Goal: Task Accomplishment & Management: Use online tool/utility

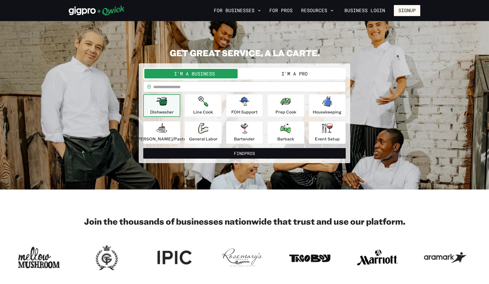
click at [172, 88] on input "text" at bounding box center [249, 87] width 192 height 11
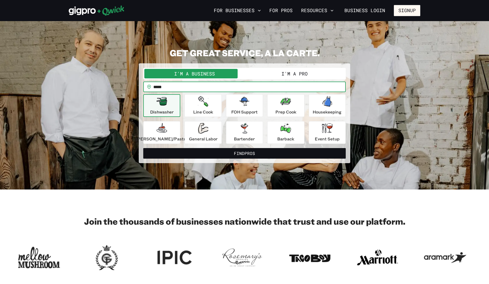
type input "*****"
click at [143, 148] on button "Find Pros" at bounding box center [244, 153] width 202 height 11
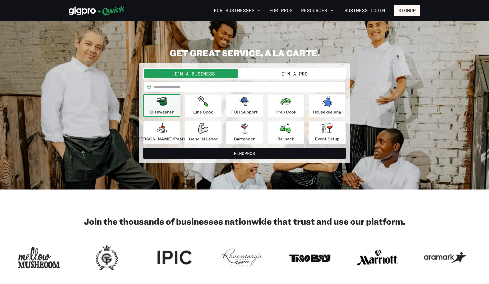
click at [280, 76] on button "I'm a Pro" at bounding box center [294, 74] width 100 height 10
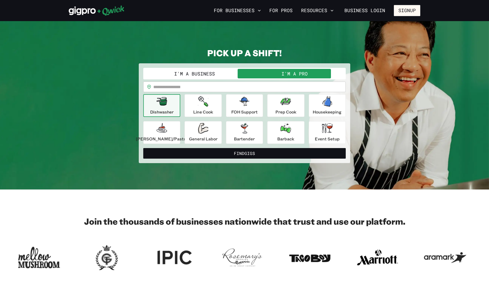
click at [195, 77] on button "I'm a Business" at bounding box center [194, 74] width 100 height 10
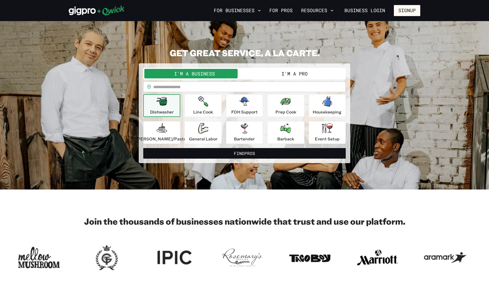
click at [284, 76] on button "I'm a Pro" at bounding box center [294, 74] width 100 height 10
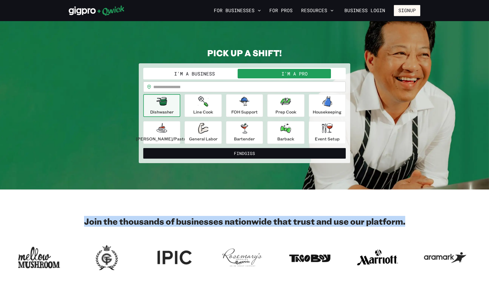
drag, startPoint x: 86, startPoint y: 222, endPoint x: 430, endPoint y: 233, distance: 344.3
click at [430, 233] on div "Join the thousands of businesses nationwide that trust and use our platform." at bounding box center [244, 244] width 489 height 56
click at [353, 210] on section "Join the thousands of businesses nationwide that trust and use our platform." at bounding box center [244, 244] width 489 height 109
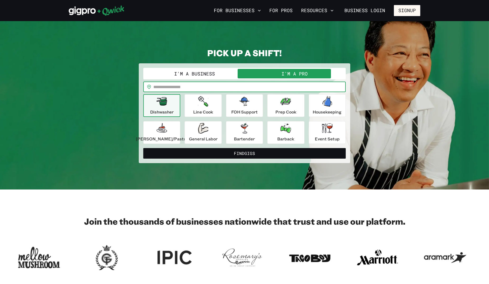
click at [167, 88] on input "text" at bounding box center [249, 87] width 192 height 11
click at [107, 80] on div "**********" at bounding box center [244, 106] width 351 height 116
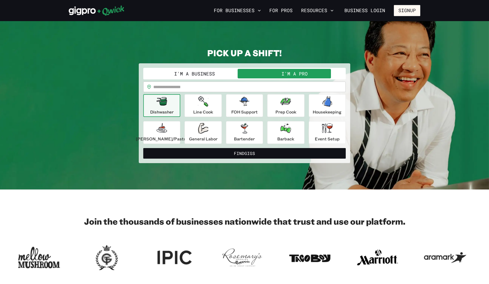
click at [162, 86] on input "text" at bounding box center [249, 87] width 192 height 11
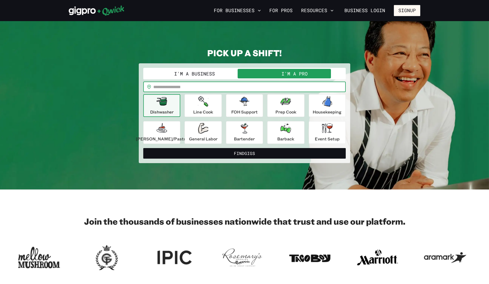
click at [121, 91] on div "**********" at bounding box center [244, 106] width 351 height 116
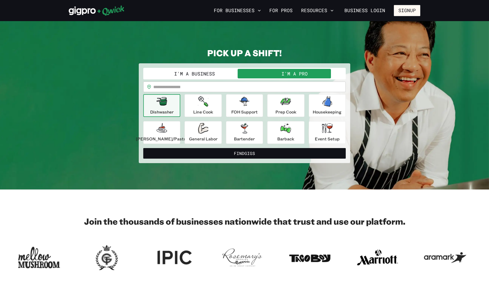
click at [180, 88] on input "text" at bounding box center [249, 87] width 192 height 11
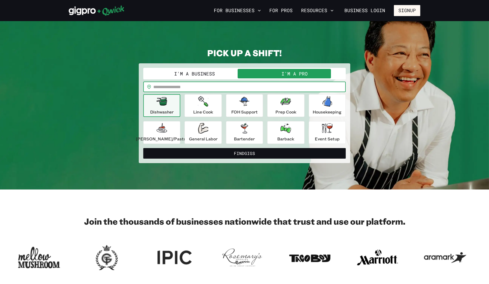
type input "*****"
click at [317, 134] on div "Event Setup" at bounding box center [327, 132] width 25 height 19
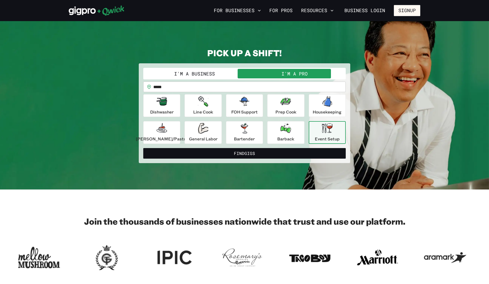
click at [322, 133] on icon "button" at bounding box center [327, 128] width 11 height 10
click at [253, 174] on section "**********" at bounding box center [244, 105] width 489 height 169
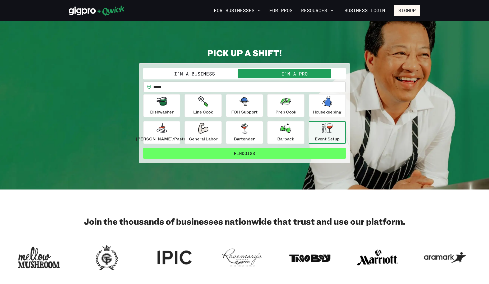
click at [244, 154] on button "Find Gigs" at bounding box center [244, 153] width 202 height 11
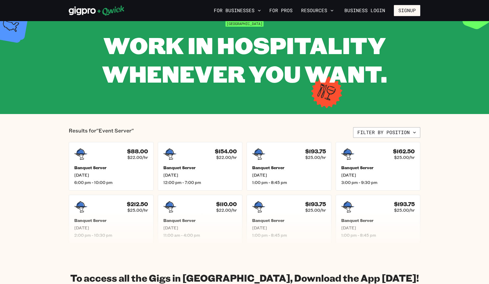
scroll to position [26, 0]
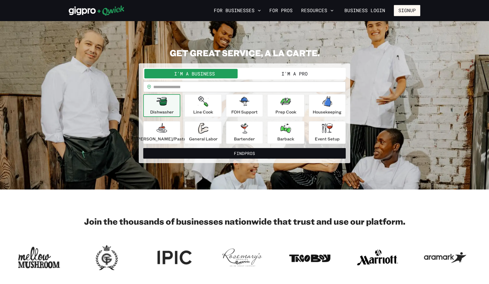
drag, startPoint x: 285, startPoint y: 73, endPoint x: 282, endPoint y: 76, distance: 4.5
click at [284, 74] on button "I'm a Pro" at bounding box center [294, 74] width 100 height 10
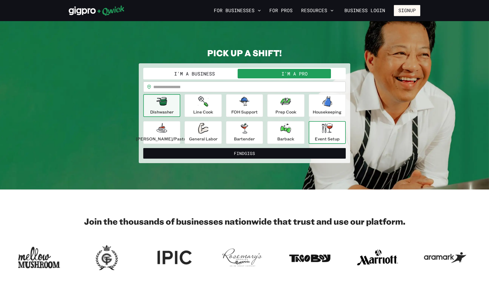
click at [315, 133] on div "Event Setup" at bounding box center [327, 132] width 25 height 19
click at [315, 136] on p "Event Setup" at bounding box center [327, 139] width 25 height 6
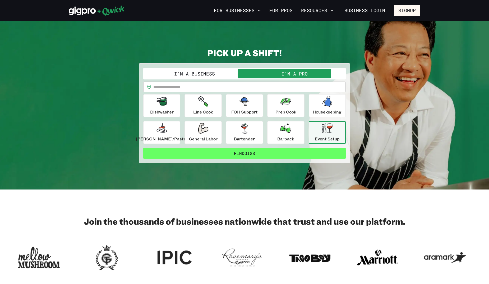
click at [222, 151] on button "Find Gigs" at bounding box center [244, 153] width 202 height 11
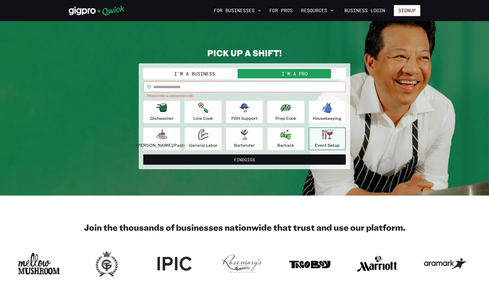
click at [189, 89] on input "text" at bounding box center [249, 87] width 192 height 11
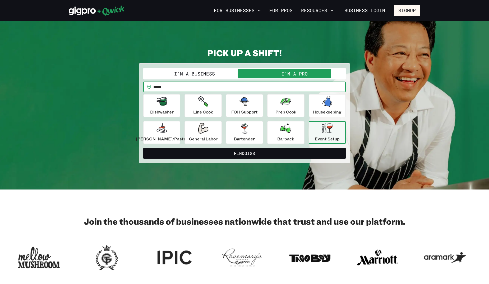
type input "*****"
click at [143, 148] on button "Find Gigs" at bounding box center [244, 153] width 202 height 11
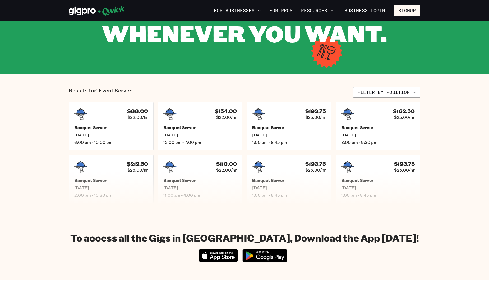
scroll to position [79, 0]
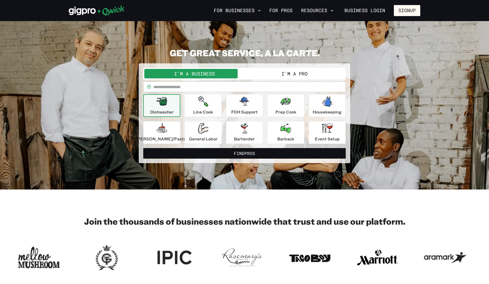
click at [266, 72] on button "I'm a Pro" at bounding box center [294, 74] width 100 height 10
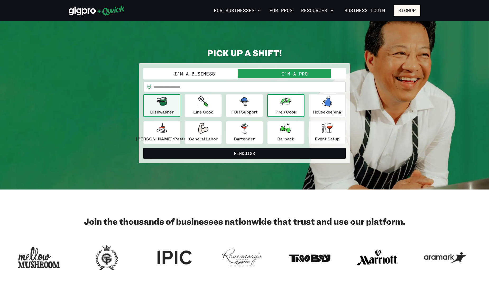
click at [286, 105] on icon "button" at bounding box center [285, 101] width 11 height 7
click at [198, 89] on input "text" at bounding box center [249, 87] width 192 height 11
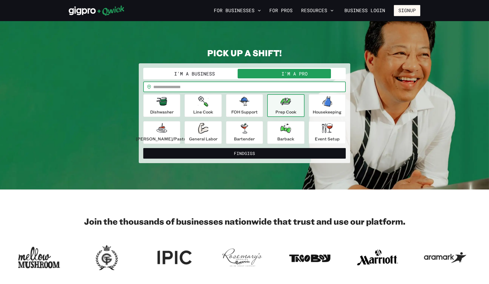
type input "*****"
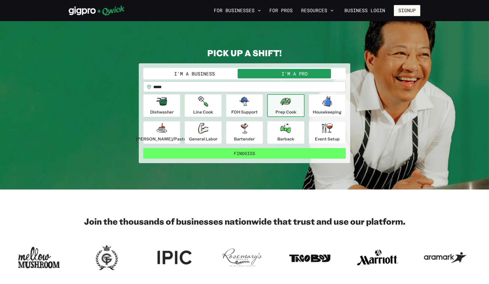
click at [206, 155] on button "Find Gigs" at bounding box center [244, 153] width 202 height 11
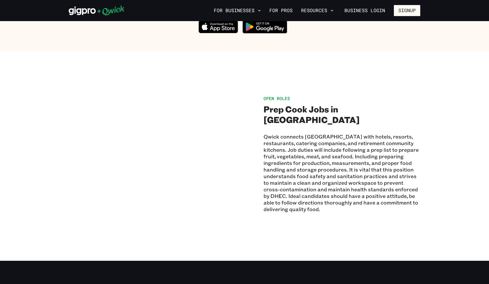
scroll to position [370, 0]
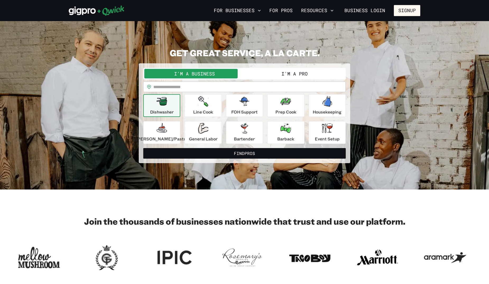
click at [294, 75] on button "I'm a Pro" at bounding box center [294, 74] width 100 height 10
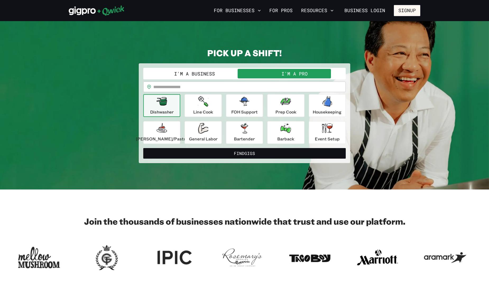
click at [191, 86] on input "text" at bounding box center [249, 87] width 192 height 11
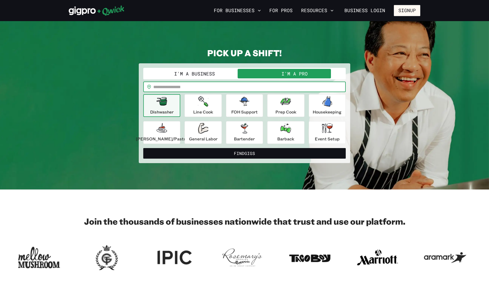
type input "*****"
click at [240, 106] on icon "button" at bounding box center [244, 101] width 11 height 11
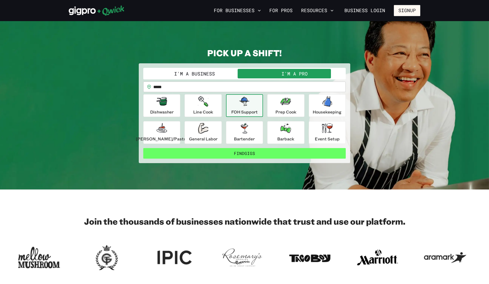
click at [258, 155] on button "Find Gigs" at bounding box center [244, 153] width 202 height 11
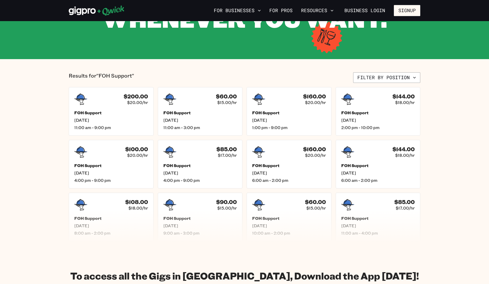
scroll to position [26, 0]
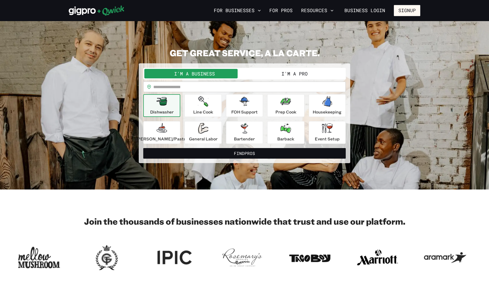
click at [305, 73] on button "I'm a Pro" at bounding box center [294, 74] width 100 height 10
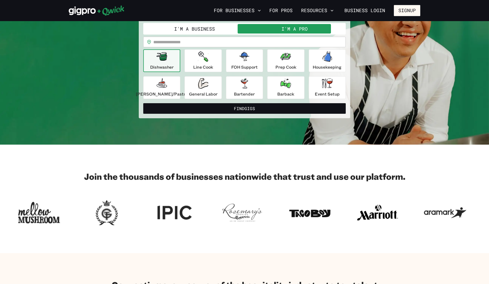
scroll to position [53, 0]
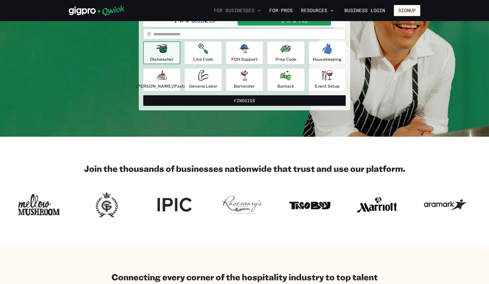
click at [261, 10] on icon "button" at bounding box center [258, 10] width 5 height 5
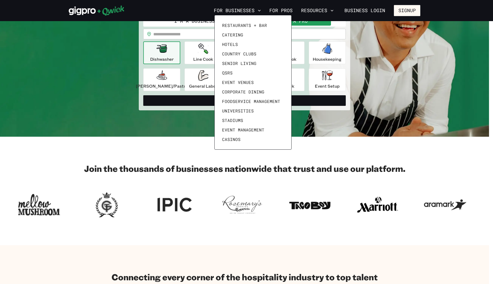
click at [190, 17] on div at bounding box center [246, 142] width 493 height 284
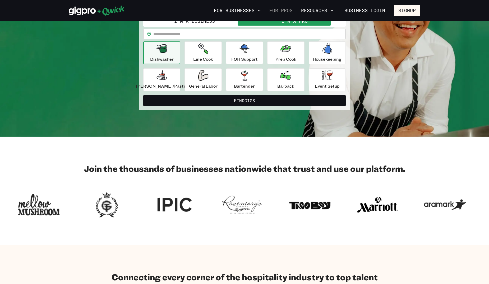
click at [286, 11] on link "For Pros" at bounding box center [280, 10] width 27 height 9
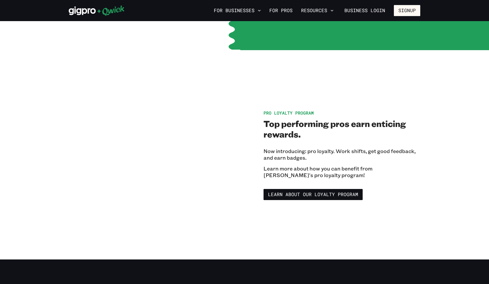
scroll to position [766, 0]
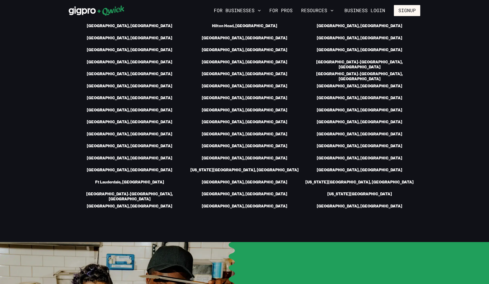
scroll to position [53, 0]
